Goal: Use online tool/utility: Utilize a website feature to perform a specific function

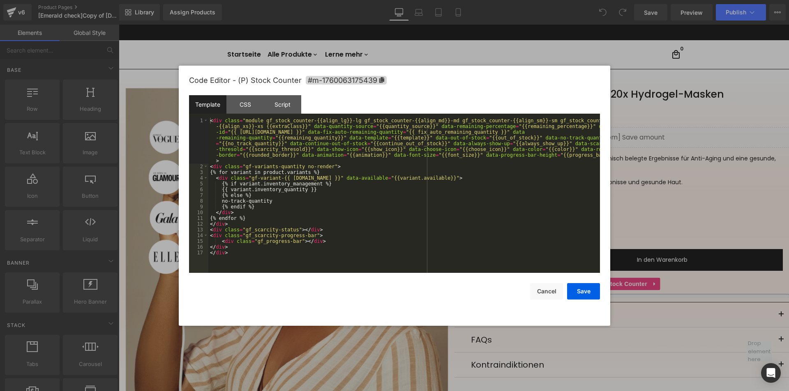
click at [594, 0] on div "You are previewing how the will restyle your page. You can not edit Elements in…" at bounding box center [394, 0] width 789 height 0
drag, startPoint x: 340, startPoint y: 173, endPoint x: 325, endPoint y: 168, distance: 16.2
click at [340, 173] on div "< div class = "module gf_stock_counter-{{align_lg}}-lg gf_stock_counter-{{align…" at bounding box center [403, 221] width 391 height 207
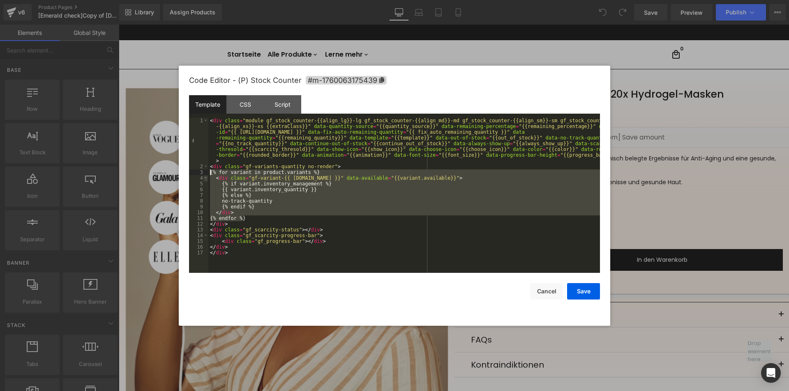
drag, startPoint x: 243, startPoint y: 218, endPoint x: 206, endPoint y: 175, distance: 56.5
click at [206, 175] on pre "1 2 3 4 5 6 7 8 9 10 11 12 13 14 15 16 17 < div class = "module gf_stock_counte…" at bounding box center [394, 195] width 411 height 155
click at [301, 242] on div "< div class = "module gf_stock_counter-{{align_lg}}-lg gf_stock_counter-{{align…" at bounding box center [403, 221] width 391 height 207
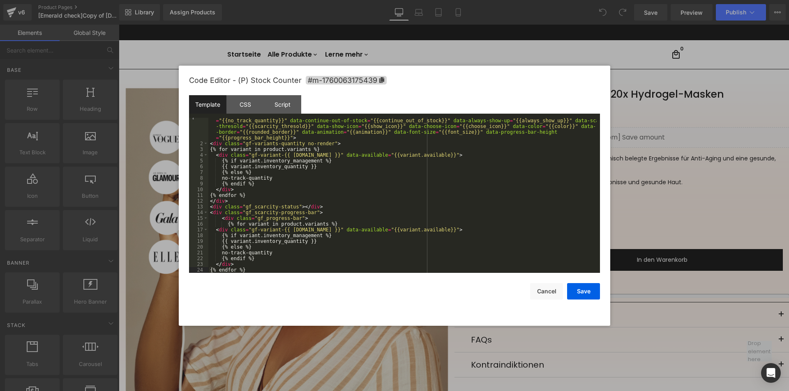
scroll to position [46, 0]
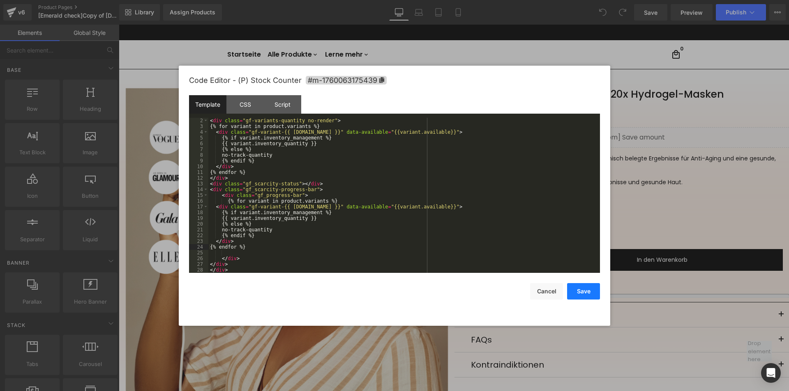
click at [581, 290] on button "Save" at bounding box center [583, 291] width 33 height 16
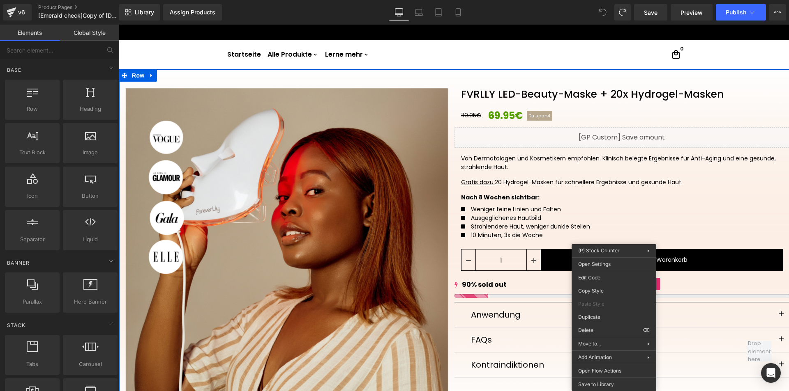
click at [510, 288] on div "90% sold out" at bounding box center [621, 285] width 335 height 10
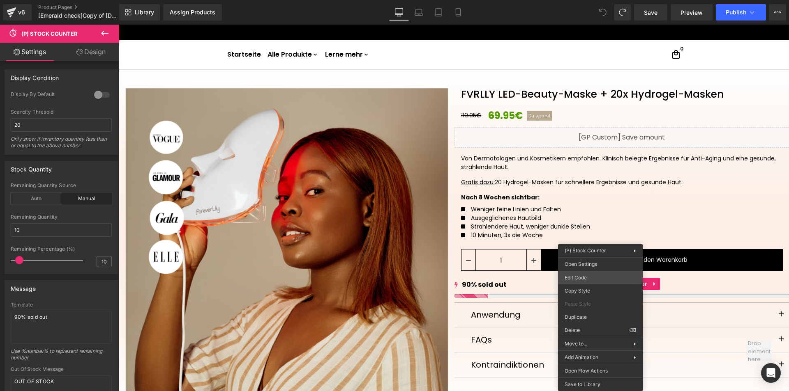
click at [573, 0] on div "You are previewing how the will restyle your page. You can not edit Elements in…" at bounding box center [394, 0] width 789 height 0
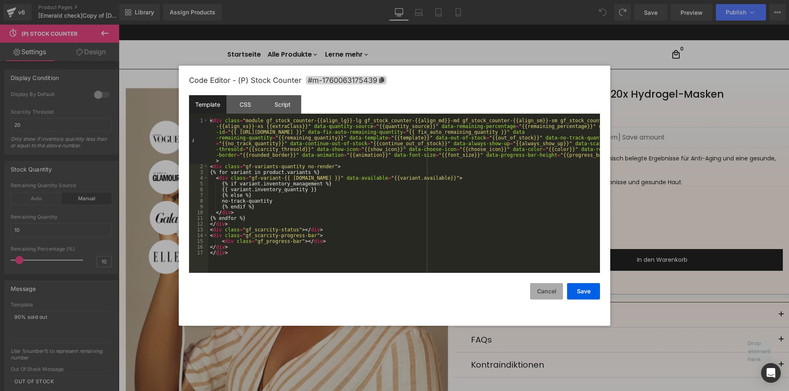
click at [549, 288] on button "Cancel" at bounding box center [546, 291] width 33 height 16
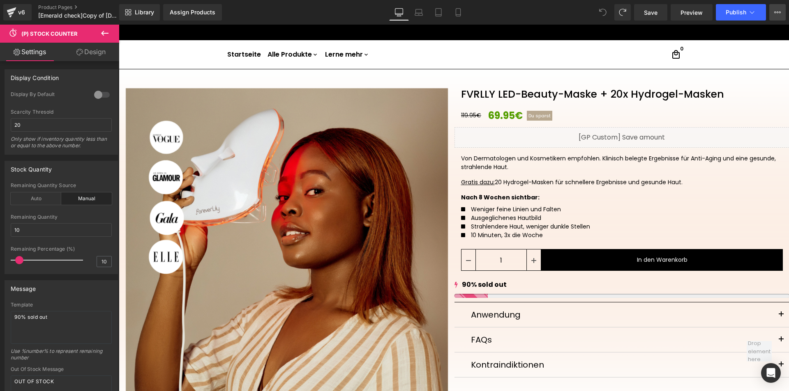
click at [777, 15] on icon at bounding box center [777, 12] width 7 height 7
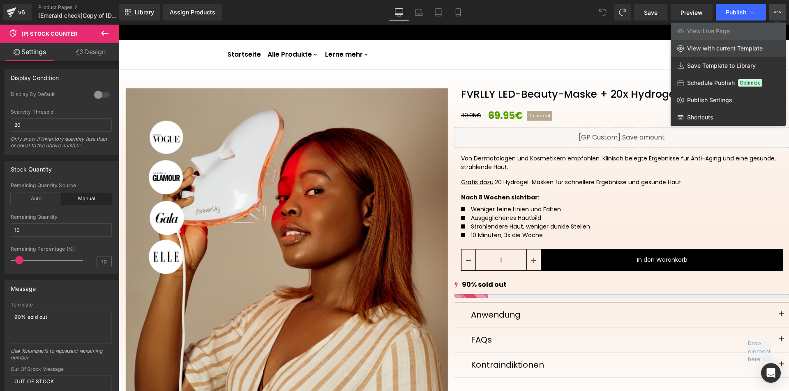
click at [714, 49] on span "View with current Template" at bounding box center [725, 48] width 76 height 7
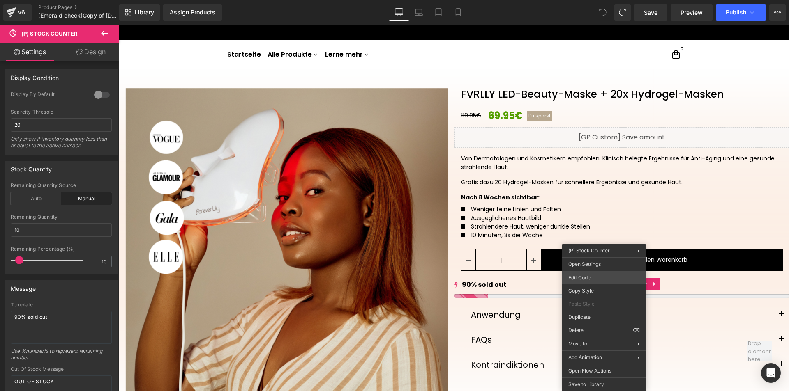
click at [582, 0] on div "You are previewing how the will restyle your page. You can not edit Elements in…" at bounding box center [394, 0] width 789 height 0
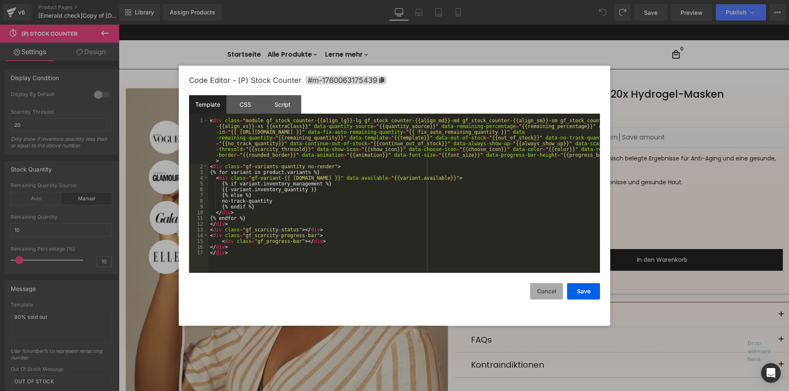
click at [554, 291] on button "Cancel" at bounding box center [546, 291] width 33 height 16
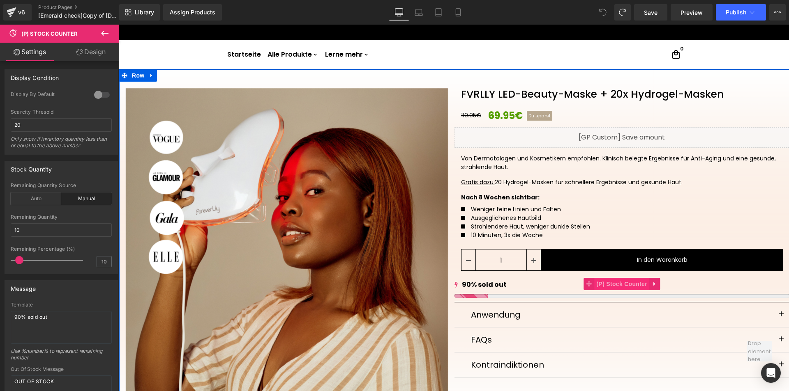
click at [627, 284] on span "(P) Stock Counter" at bounding box center [621, 284] width 55 height 12
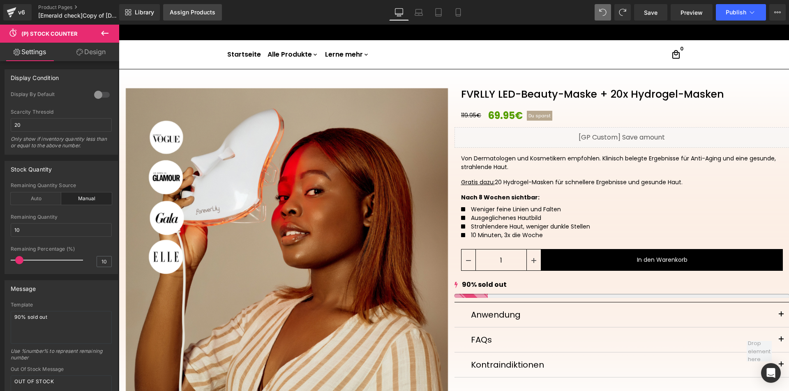
click at [210, 13] on div "Assign Products" at bounding box center [193, 12] width 46 height 7
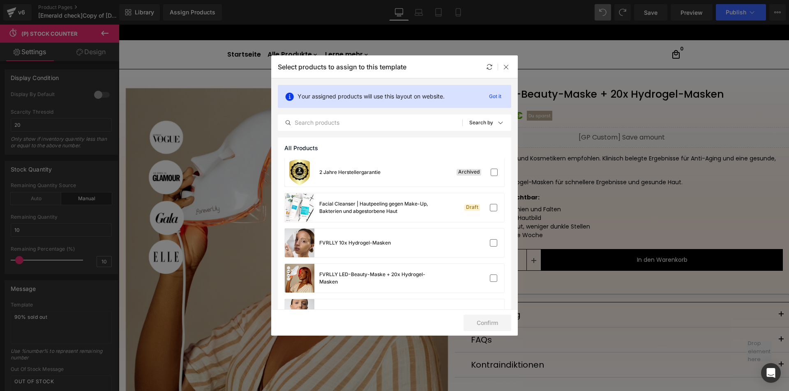
scroll to position [0, 0]
click at [507, 68] on icon at bounding box center [506, 67] width 7 height 7
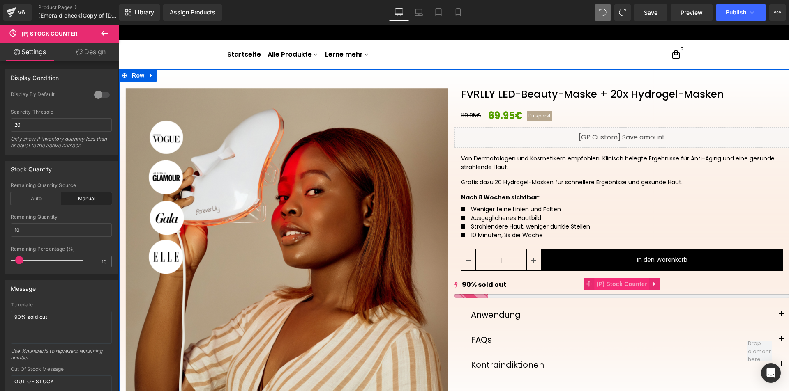
click at [621, 284] on span "(P) Stock Counter" at bounding box center [621, 284] width 55 height 12
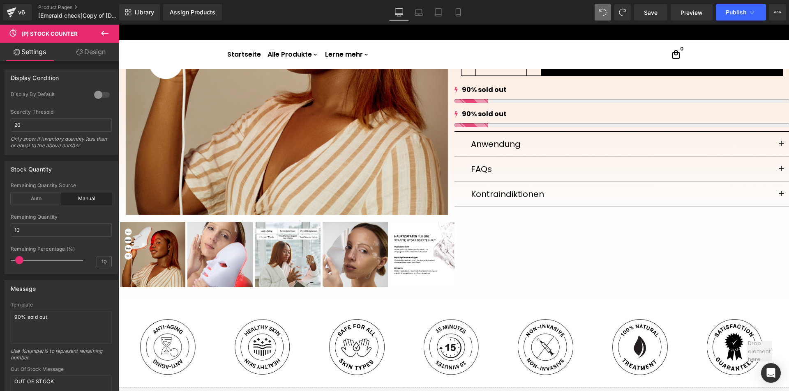
scroll to position [122, 0]
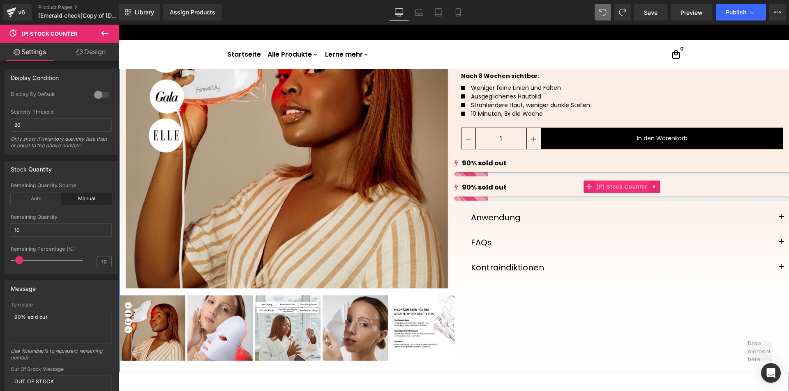
click at [607, 189] on span "(P) Stock Counter" at bounding box center [621, 187] width 55 height 12
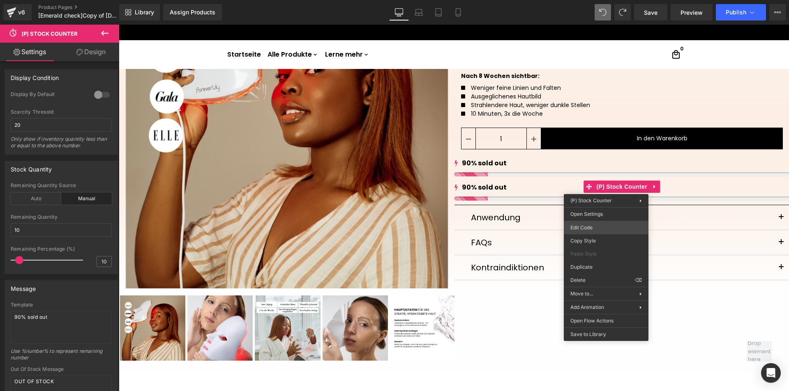
click at [584, 0] on div "(P) Stock Counter You are previewing how the will restyle your page. You can no…" at bounding box center [394, 0] width 789 height 0
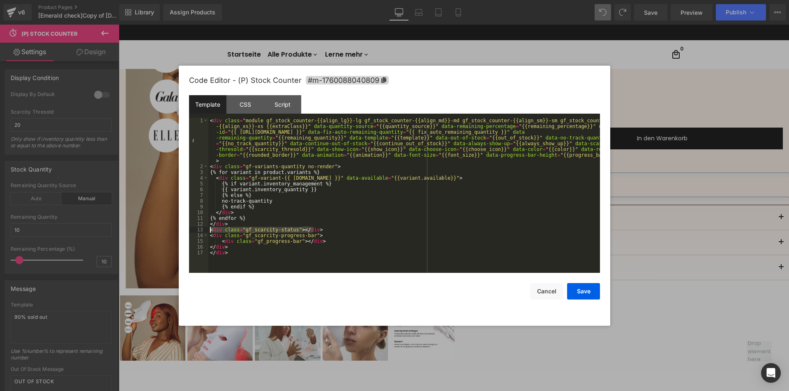
drag, startPoint x: 318, startPoint y: 230, endPoint x: 191, endPoint y: 229, distance: 127.3
click at [191, 229] on pre "1 2 3 4 5 6 7 8 9 10 11 12 13 14 15 16 17 < div class = "module gf_stock_counte…" at bounding box center [394, 195] width 411 height 155
click at [299, 235] on div "< div class = "module gf_stock_counter-{{align_lg}}-lg gf_stock_counter-{{align…" at bounding box center [403, 221] width 391 height 207
click at [584, 292] on button "Save" at bounding box center [583, 291] width 33 height 16
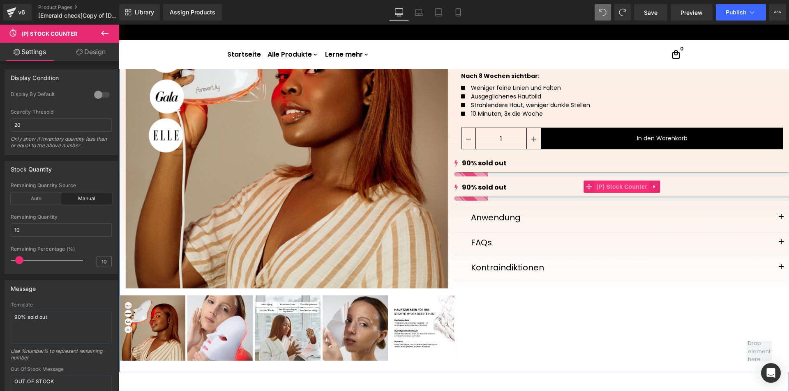
click at [615, 186] on span "(P) Stock Counter" at bounding box center [621, 187] width 55 height 12
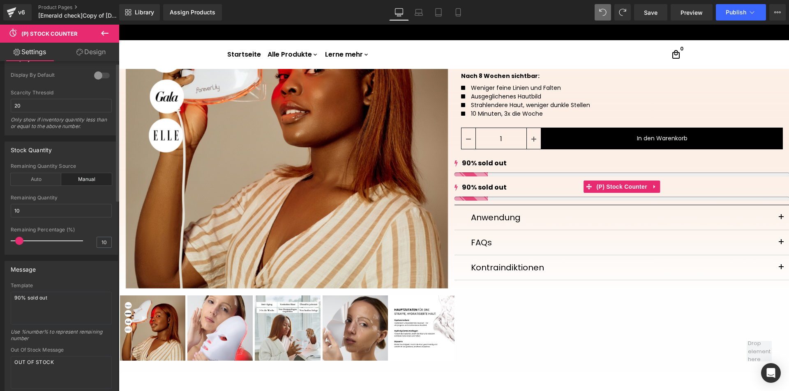
scroll to position [0, 0]
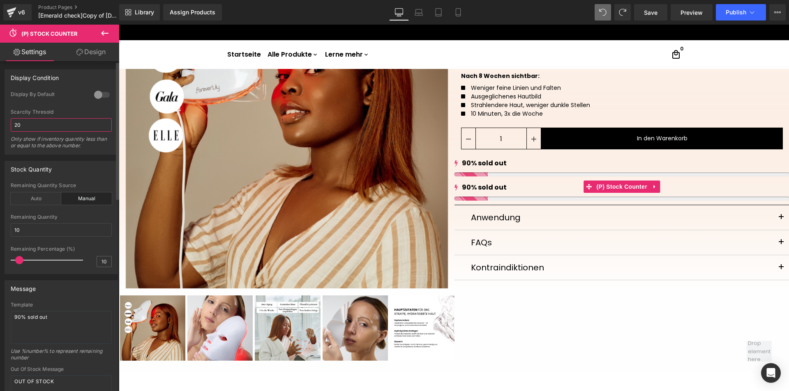
click at [33, 126] on input "20" at bounding box center [61, 125] width 101 height 14
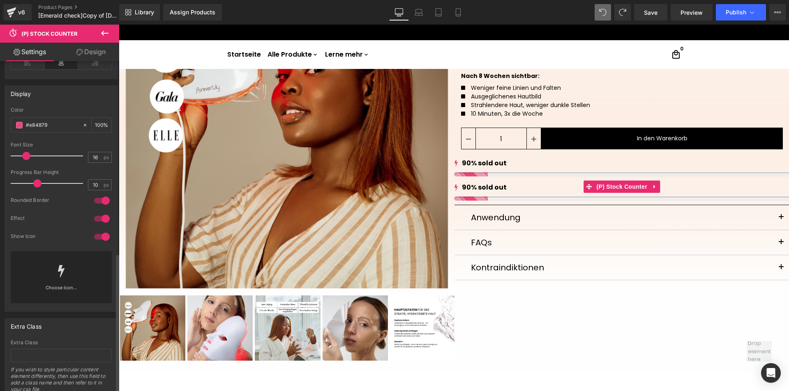
scroll to position [462, 0]
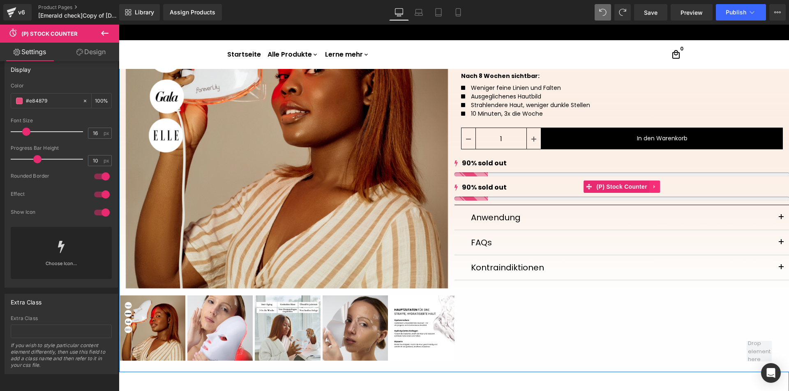
click at [653, 186] on icon at bounding box center [654, 187] width 2 height 4
click at [654, 186] on link at bounding box center [659, 187] width 11 height 12
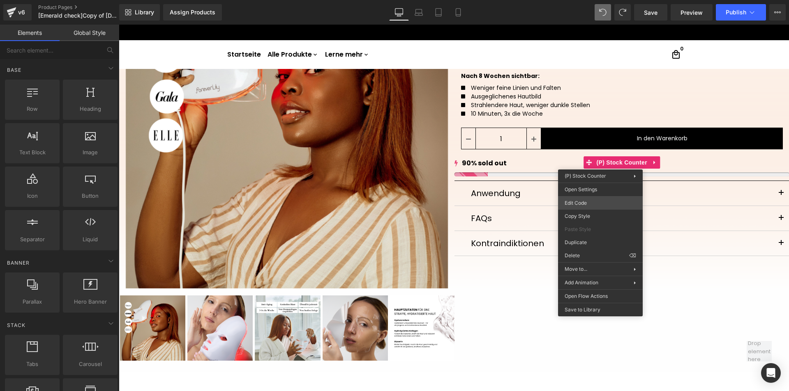
click at [570, 0] on div "(P) Stock Counter You are previewing how the will restyle your page. You can no…" at bounding box center [394, 0] width 789 height 0
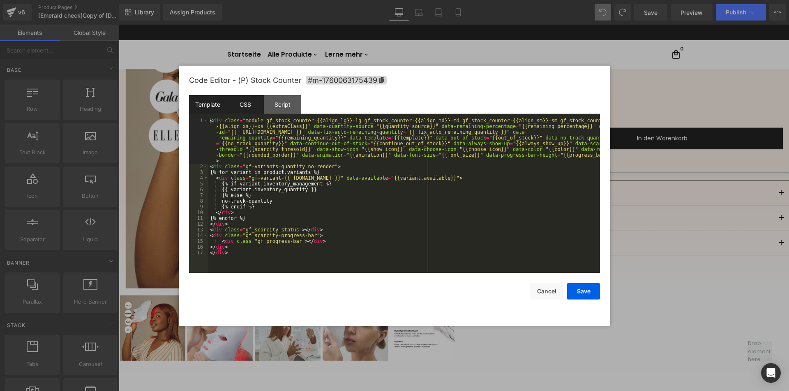
click at [242, 104] on div "CSS" at bounding box center [244, 104] width 37 height 18
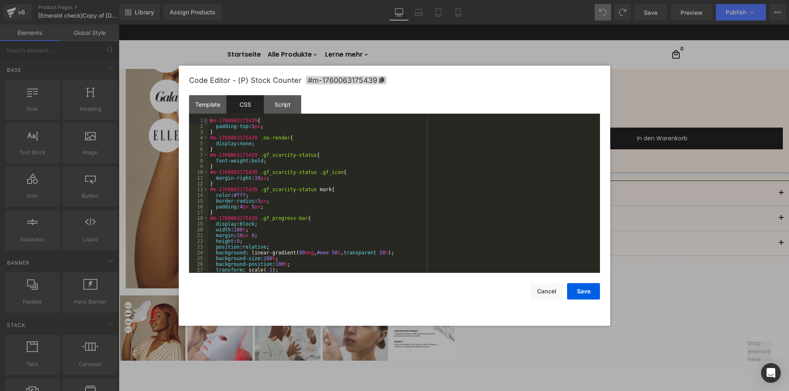
click at [207, 119] on span at bounding box center [205, 121] width 5 height 6
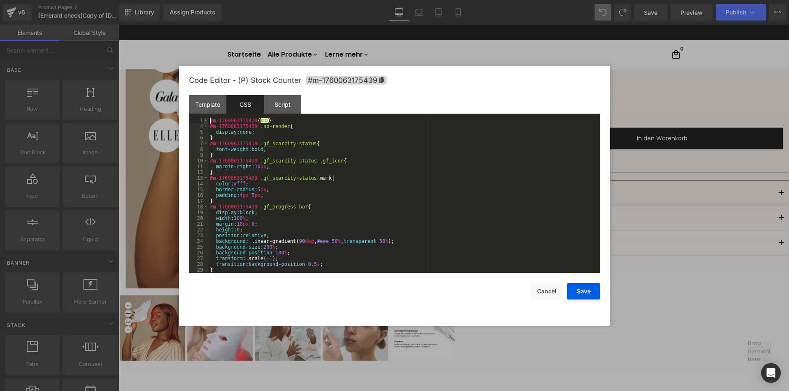
click at [207, 119] on span at bounding box center [205, 121] width 5 height 6
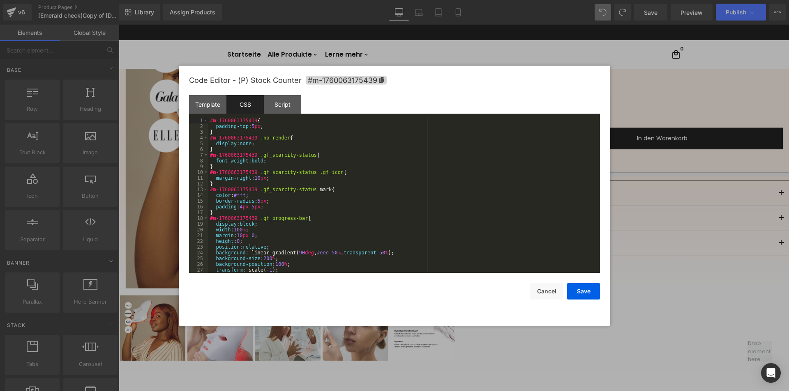
click at [212, 118] on div "#m-1760063175439 { padding-top : 5 px ; } #m-1760063175439 .no-render { display…" at bounding box center [402, 201] width 388 height 167
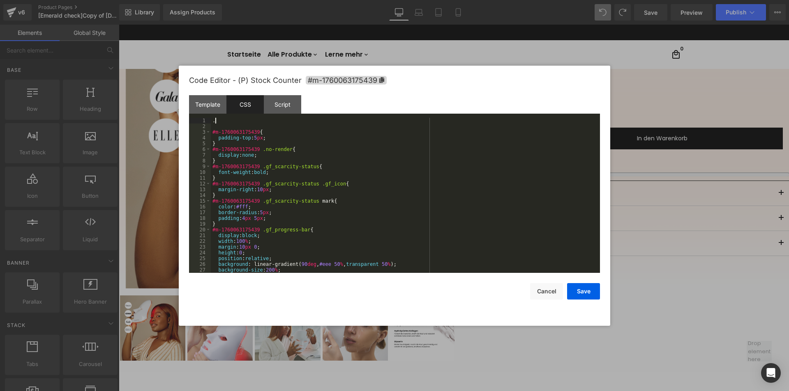
paste textarea
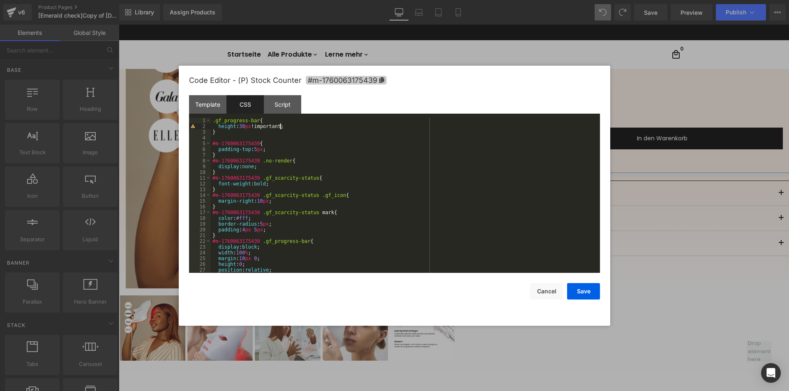
click at [365, 78] on span "#m-1760063175439" at bounding box center [346, 80] width 81 height 9
click at [212, 120] on div ".gf_progress-bar { height : 30 px !important; } #m-1760063175439 { padding-top …" at bounding box center [404, 201] width 386 height 167
paste textarea
click at [212, 119] on div "#m-1760063175439 .gf_progress-bar { height : 30 px !important; } #m-17600631754…" at bounding box center [404, 200] width 386 height 167
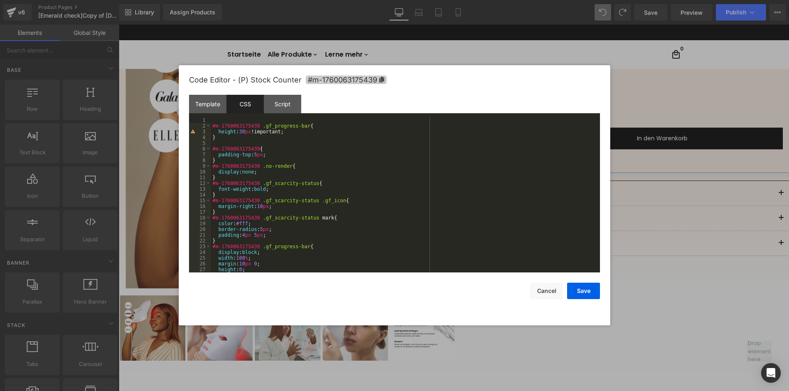
click at [380, 81] on icon at bounding box center [381, 80] width 5 height 6
click at [219, 122] on div "#m-1760063175439 .gf_progress-bar { height : 30 px !important; } #m-17600631754…" at bounding box center [404, 201] width 386 height 167
paste textarea
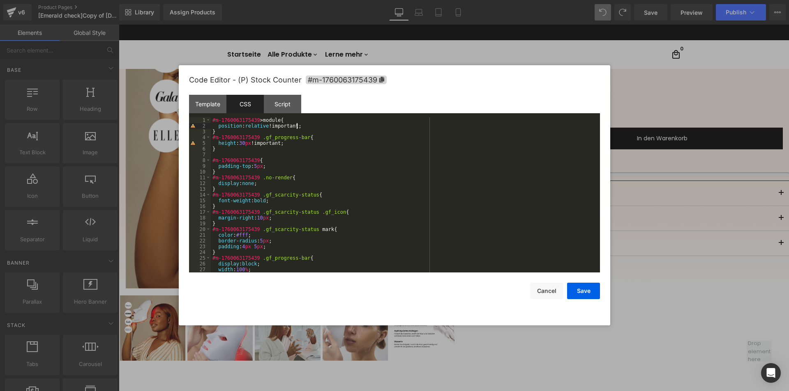
click at [217, 133] on div "#m-1760063175439 > module { position : relative !important; } #m-1760063175439 …" at bounding box center [404, 200] width 386 height 167
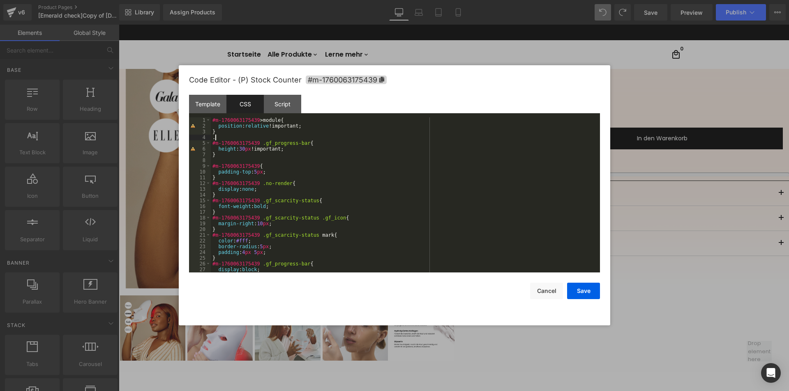
paste textarea
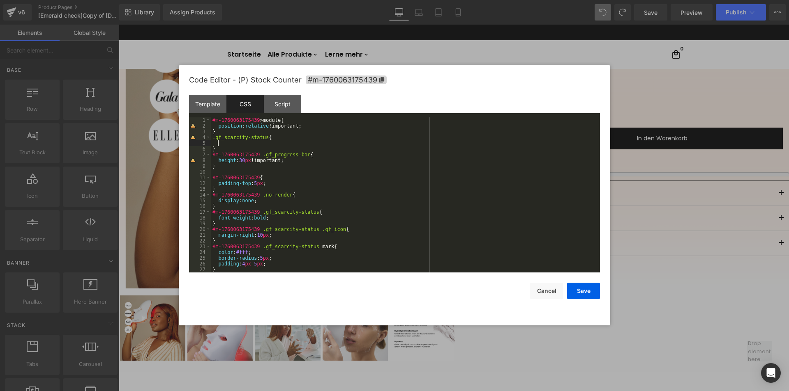
click at [357, 85] on div "Code Editor - (P) Stock Counter #m-1760063175439" at bounding box center [394, 80] width 411 height 30
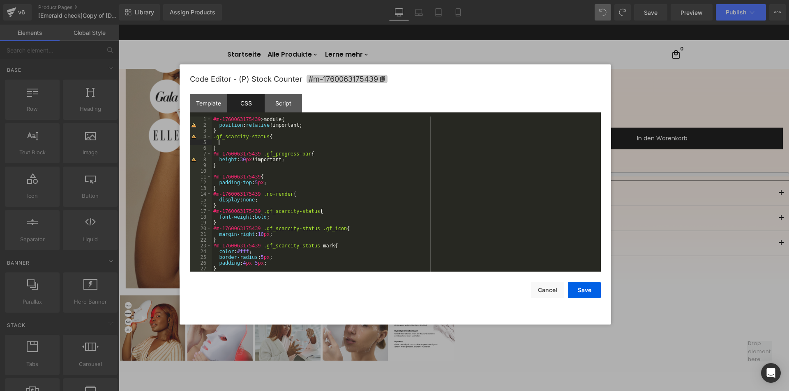
click at [375, 77] on span "#m-1760063175439" at bounding box center [346, 79] width 81 height 9
click at [213, 137] on div "#m-1760063175439 > module { position : relative !important; } .gf_scarcity-stat…" at bounding box center [405, 200] width 386 height 167
paste textarea
click at [225, 142] on div "#m-1760063175439 > module { position : relative !important; } #m-1760063175439 …" at bounding box center [405, 200] width 386 height 167
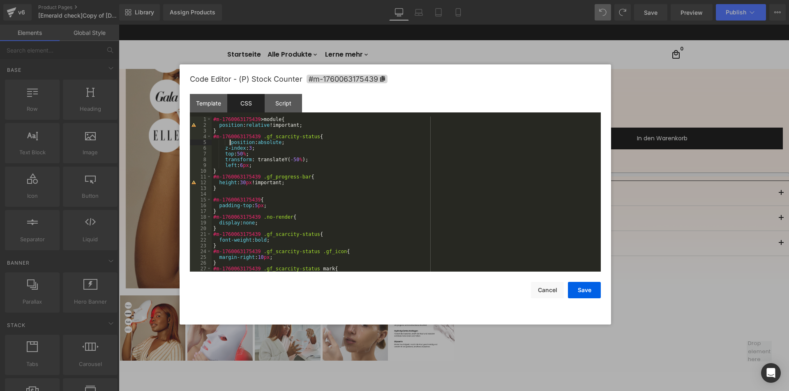
click at [229, 143] on div "#m-1760063175439 > module { position : relative !important; } #m-1760063175439 …" at bounding box center [405, 200] width 386 height 167
drag, startPoint x: 269, startPoint y: 124, endPoint x: 310, endPoint y: 124, distance: 40.7
click at [310, 124] on div "#m-1760063175439 > module { position : relative !important; } #m-1760063175439 …" at bounding box center [405, 200] width 386 height 167
click at [280, 141] on div "#m-1760063175439 > module { position : relative !important; } #m-1760063175439 …" at bounding box center [405, 200] width 386 height 167
click at [254, 150] on div "#m-1760063175439 > module { position : relative !important; } #m-1760063175439 …" at bounding box center [405, 200] width 386 height 167
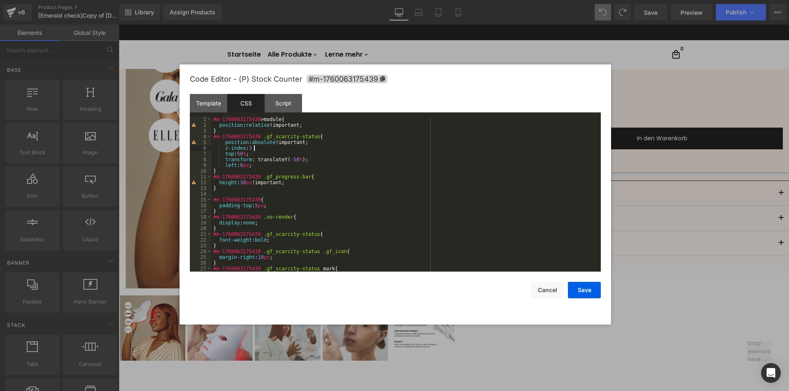
paste textarea
click at [311, 160] on div "#m-1760063175439 > module { position : relative !important; } #m-1760063175439 …" at bounding box center [405, 200] width 386 height 167
click at [264, 168] on div "#m-1760063175439 > module { position : relative !important; } #m-1760063175439 …" at bounding box center [405, 200] width 386 height 167
click at [243, 163] on div "#m-1760063175439 > module { position : relative !important; } #m-1760063175439 …" at bounding box center [405, 200] width 386 height 167
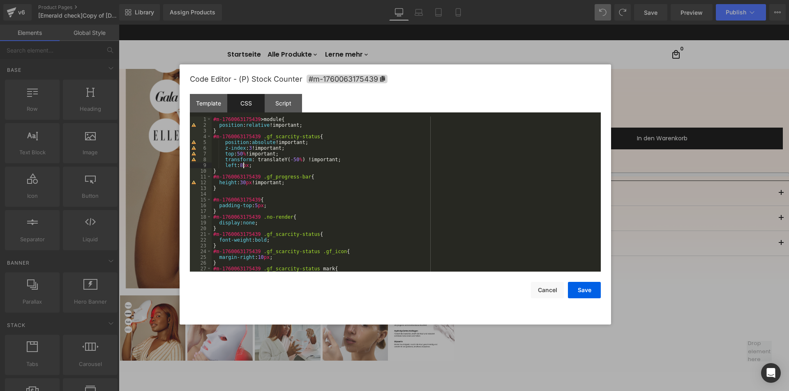
click at [248, 164] on div "#m-1760063175439 > module { position : relative !important; } #m-1760063175439 …" at bounding box center [405, 200] width 386 height 167
click at [584, 288] on button "Save" at bounding box center [584, 290] width 33 height 16
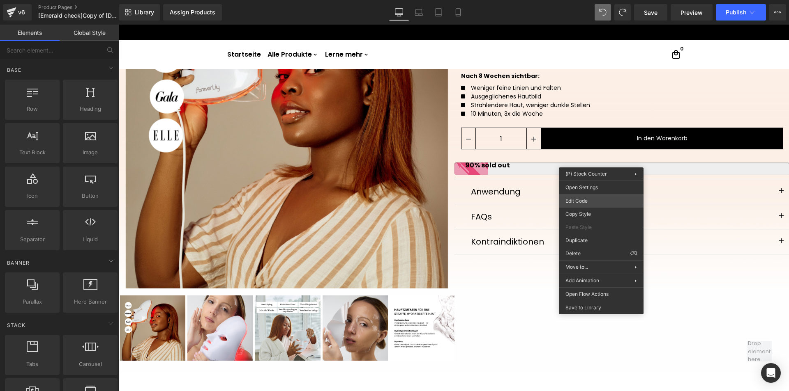
click at [578, 0] on div "(P) Stock Counter You are previewing how the will restyle your page. You can no…" at bounding box center [394, 0] width 789 height 0
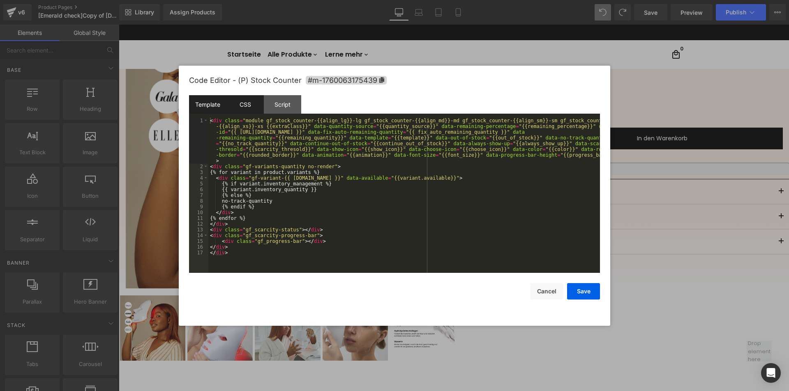
drag, startPoint x: 241, startPoint y: 108, endPoint x: 245, endPoint y: 104, distance: 5.8
click at [242, 108] on div "CSS" at bounding box center [244, 104] width 37 height 18
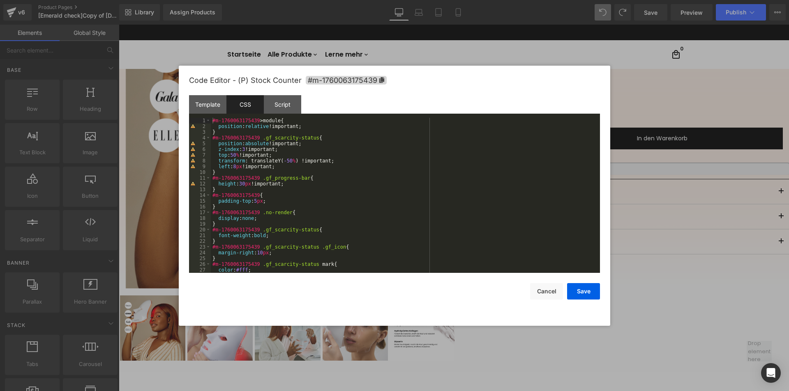
click at [261, 121] on div "#m-1760063175439 > module { position : relative !important; } #m-1760063175439 …" at bounding box center [404, 201] width 386 height 167
click at [263, 121] on div "#m-1760063175439 > module { position : relative !important; } #m-1760063175439 …" at bounding box center [404, 201] width 386 height 167
click at [580, 290] on button "Save" at bounding box center [583, 291] width 33 height 16
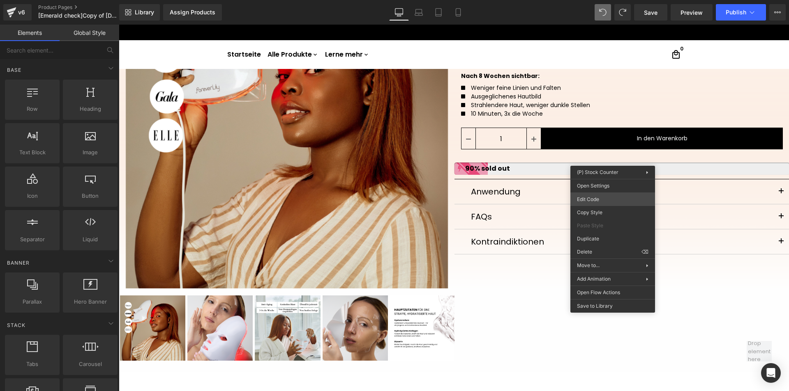
click at [586, 0] on div "(P) Stock Counter You are previewing how the will restyle your page. You can no…" at bounding box center [394, 0] width 789 height 0
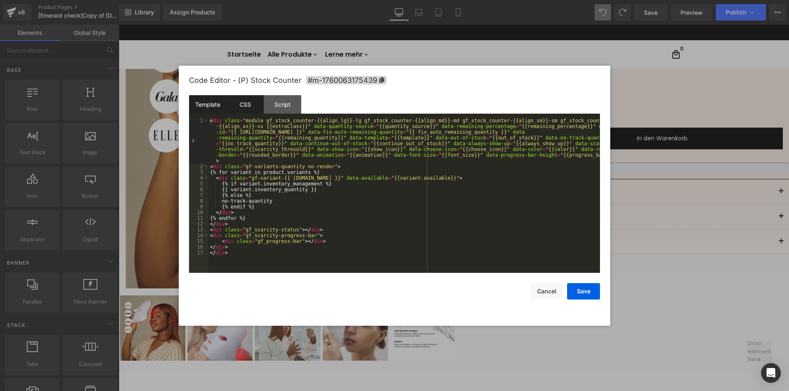
click at [247, 104] on div "CSS" at bounding box center [244, 104] width 37 height 18
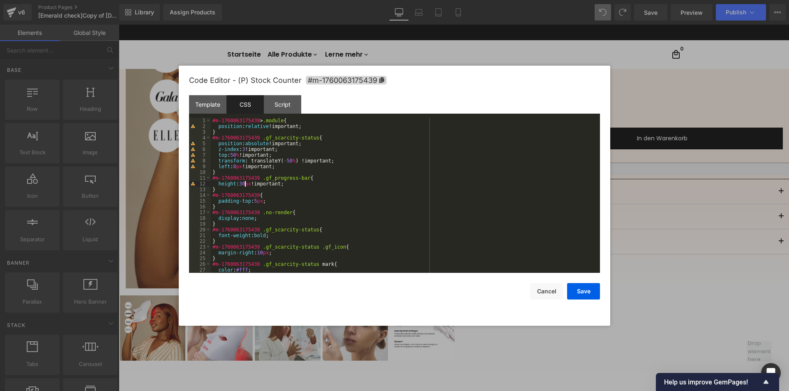
click at [245, 183] on div "#m-1760063175439 > .module { position : relative !important; } #m-1760063175439…" at bounding box center [404, 201] width 386 height 167
click at [582, 290] on button "Save" at bounding box center [583, 291] width 33 height 16
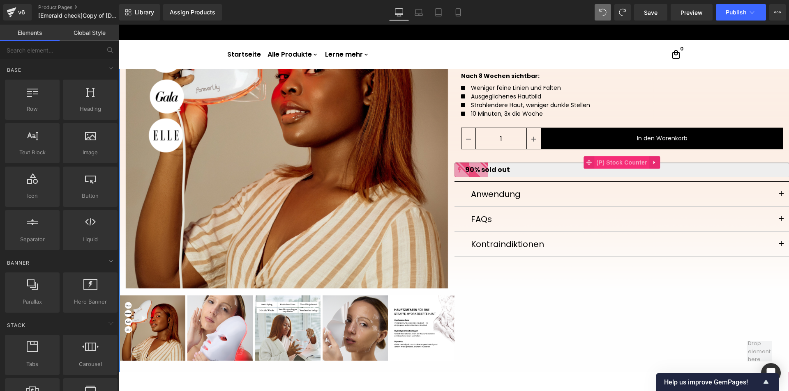
click at [618, 160] on span "(P) Stock Counter" at bounding box center [621, 162] width 55 height 12
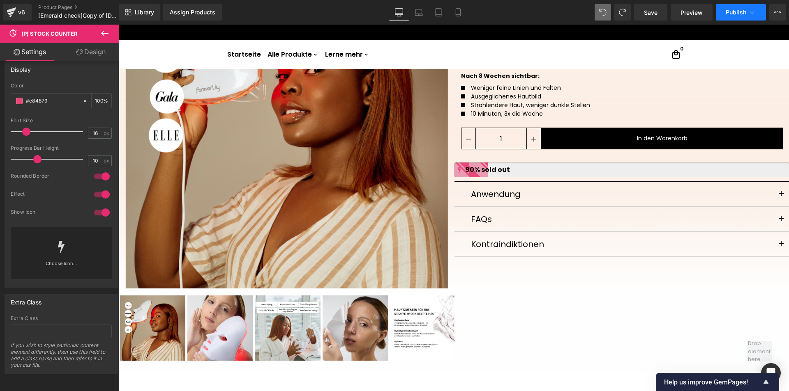
click at [741, 14] on span "Publish" at bounding box center [735, 12] width 21 height 7
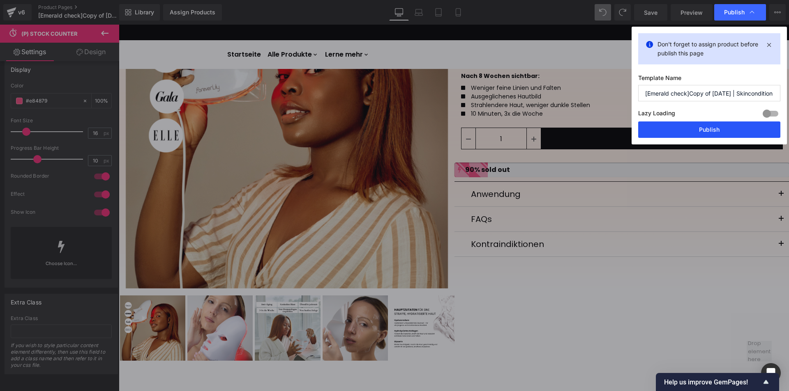
click at [688, 129] on button "Publish" at bounding box center [709, 130] width 142 height 16
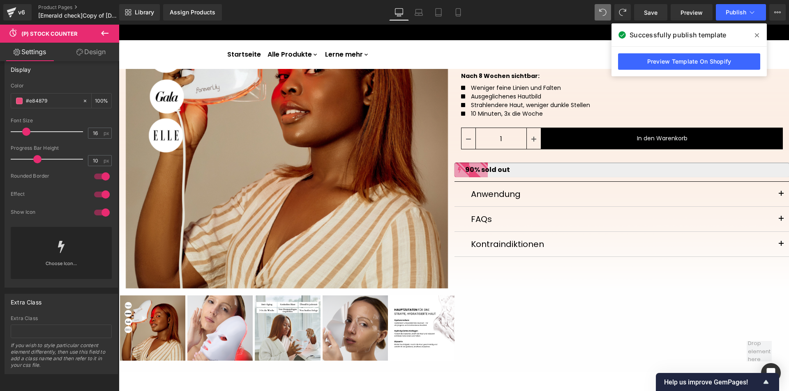
click at [754, 35] on span at bounding box center [756, 35] width 13 height 13
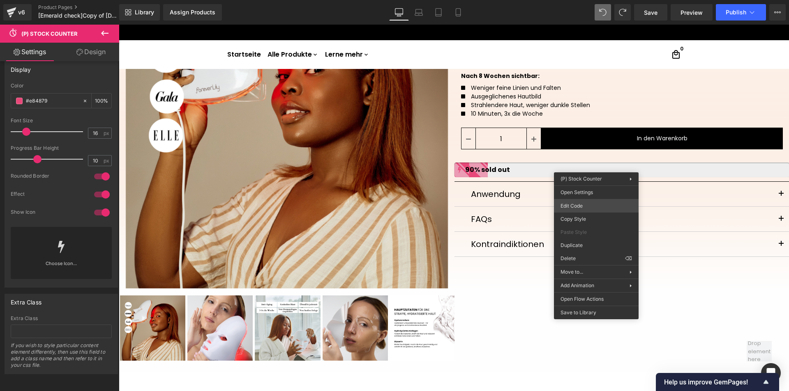
click at [579, 0] on div "(P) Stock Counter You are previewing how the will restyle your page. You can no…" at bounding box center [394, 0] width 789 height 0
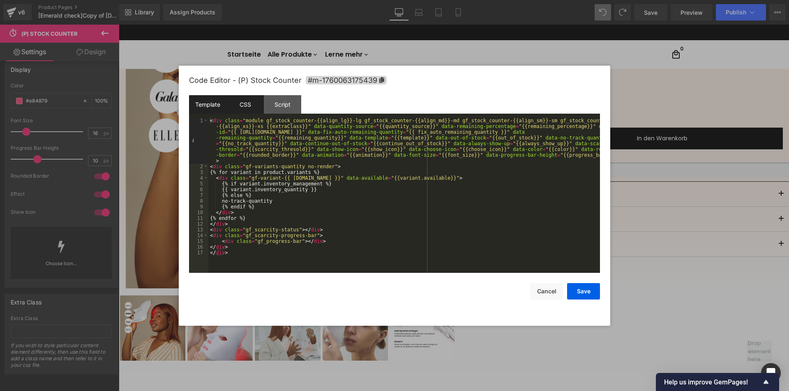
click at [247, 101] on div "CSS" at bounding box center [244, 104] width 37 height 18
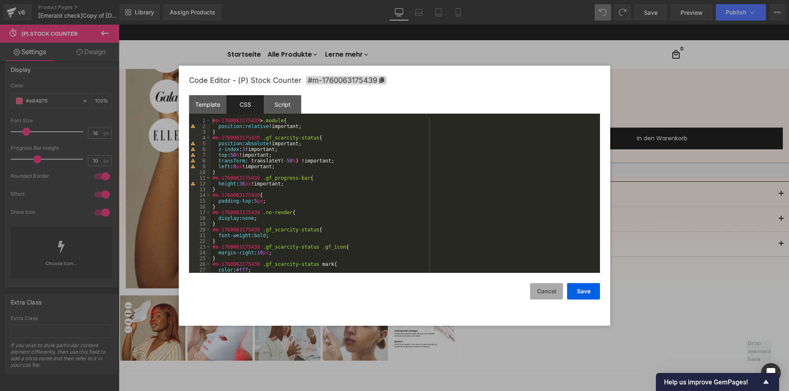
drag, startPoint x: 548, startPoint y: 289, endPoint x: 547, endPoint y: 282, distance: 7.0
click at [548, 290] on button "Cancel" at bounding box center [546, 291] width 33 height 16
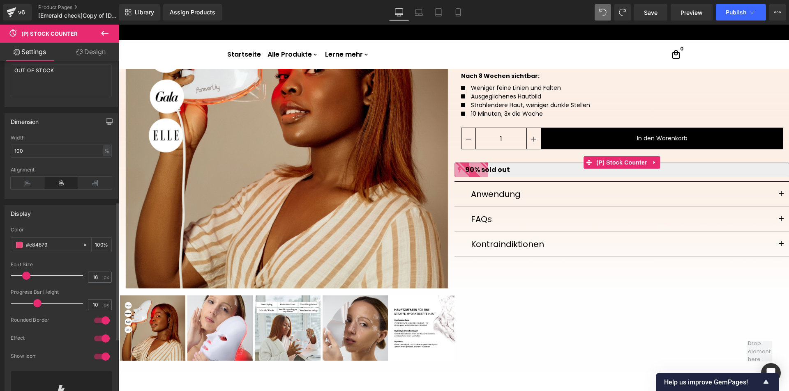
scroll to position [297, 0]
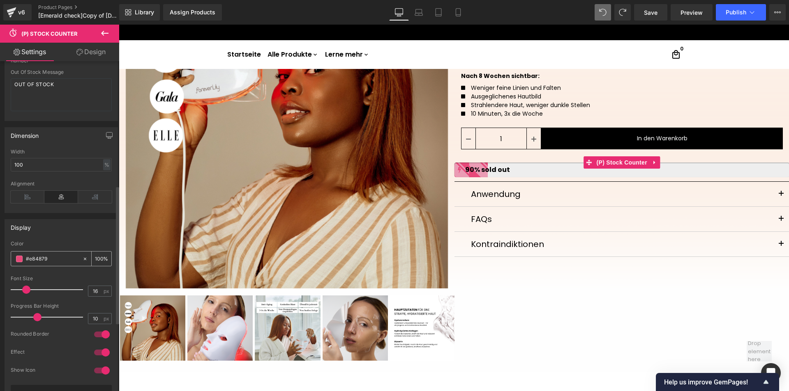
click at [19, 260] on span at bounding box center [19, 259] width 7 height 7
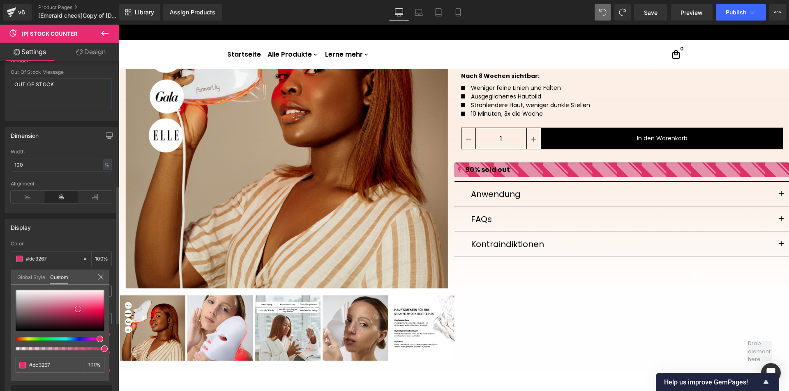
drag, startPoint x: 83, startPoint y: 308, endPoint x: 76, endPoint y: 311, distance: 7.2
click at [76, 311] on span at bounding box center [78, 309] width 7 height 7
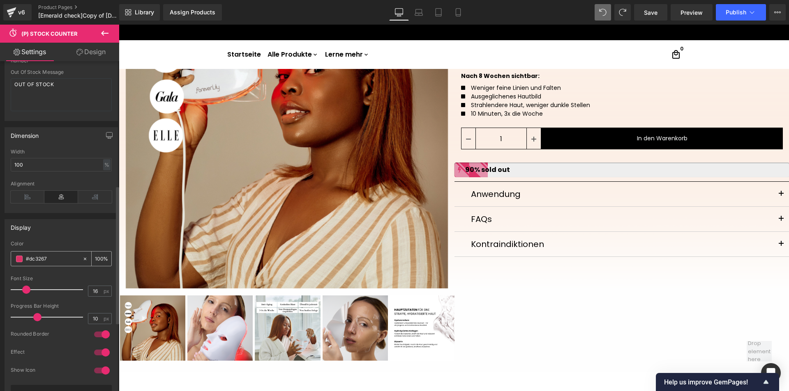
click at [19, 261] on span at bounding box center [19, 259] width 7 height 7
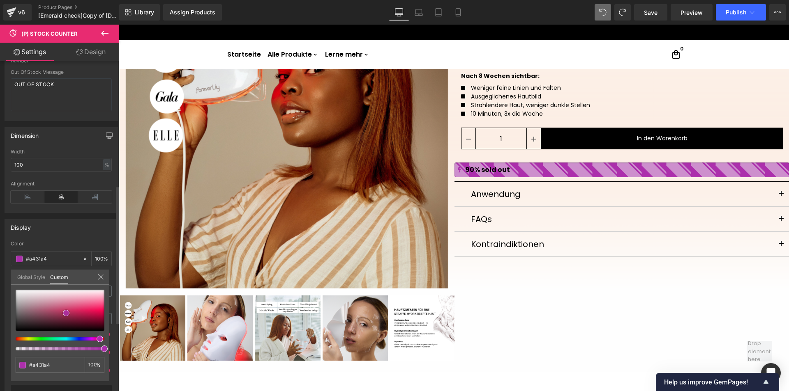
drag, startPoint x: 46, startPoint y: 306, endPoint x: 76, endPoint y: 299, distance: 31.1
click at [71, 309] on div at bounding box center [60, 310] width 89 height 41
